Goal: Navigation & Orientation: Find specific page/section

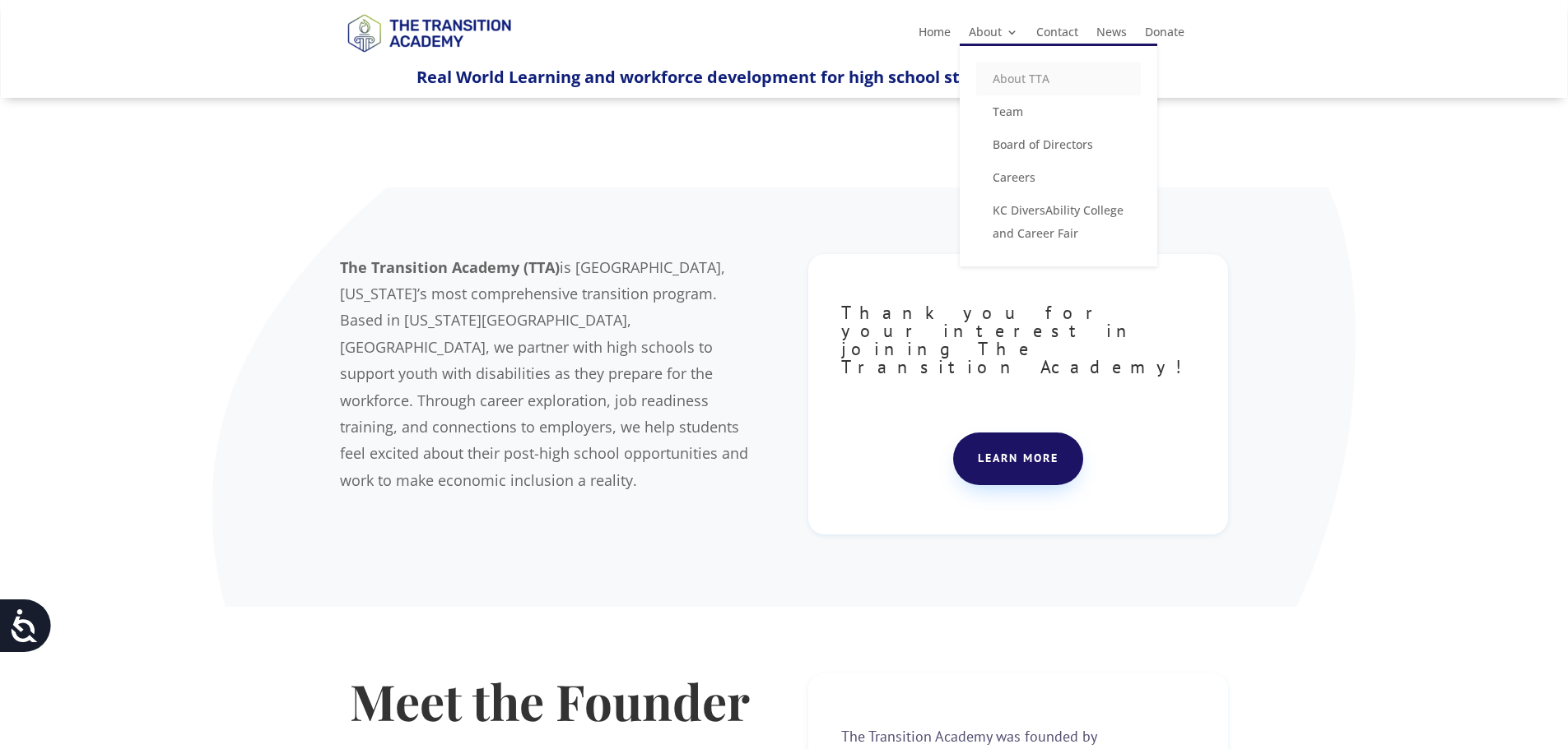
click at [1011, 78] on link "About TTA" at bounding box center [1058, 79] width 165 height 33
